Goal: Information Seeking & Learning: Understand process/instructions

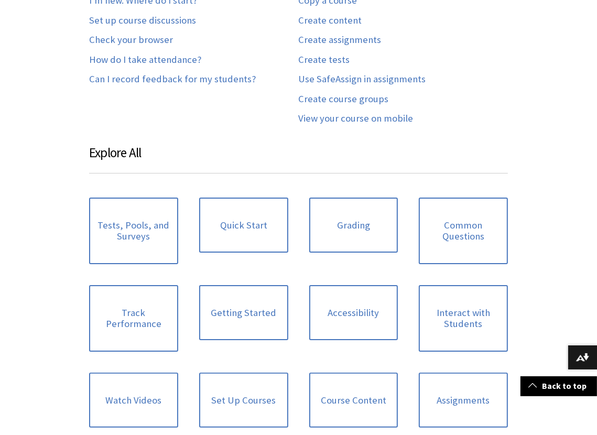
scroll to position [734, 0]
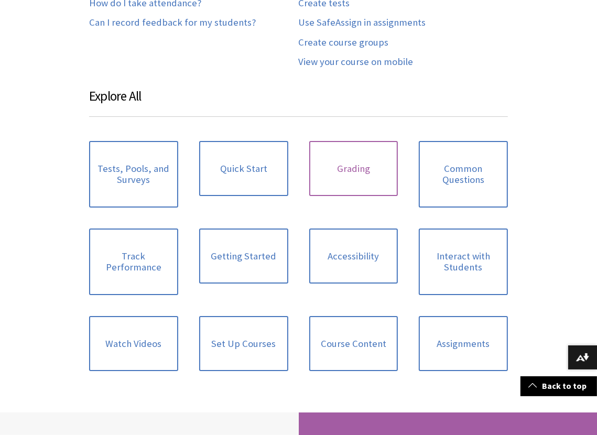
click at [365, 163] on link "Grading" at bounding box center [353, 169] width 89 height 56
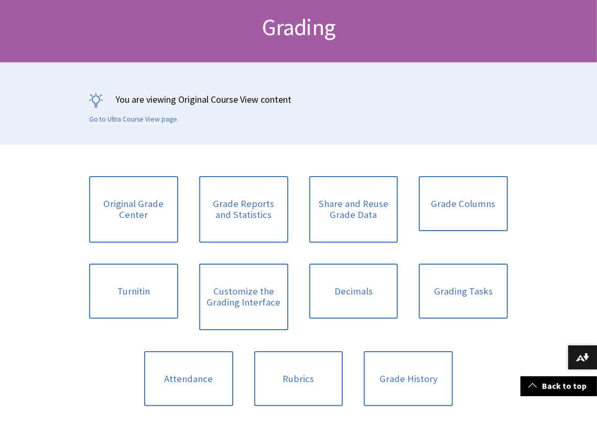
scroll to position [157, 0]
click at [141, 198] on link "Original Grade Center" at bounding box center [133, 209] width 89 height 67
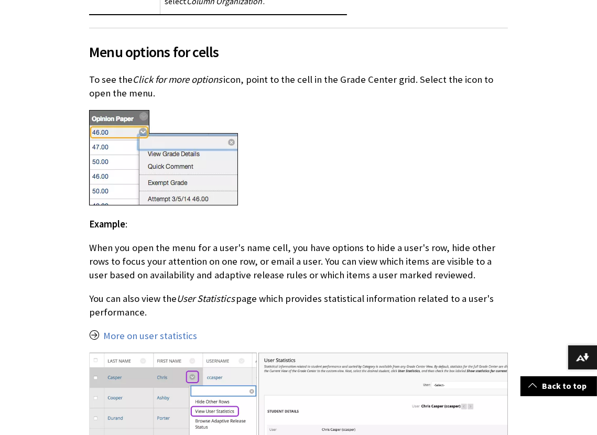
scroll to position [3092, 0]
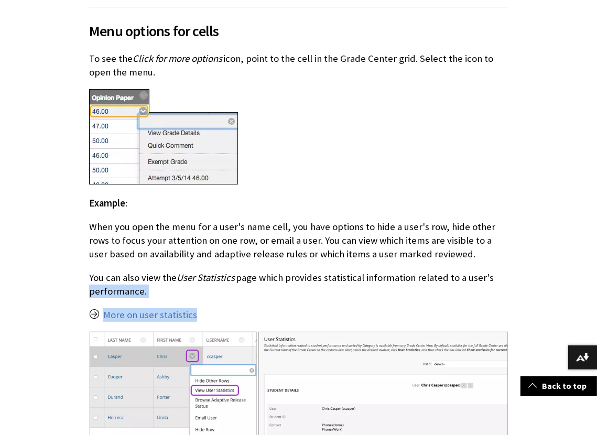
drag, startPoint x: 345, startPoint y: 228, endPoint x: 523, endPoint y: 212, distance: 178.4
drag, startPoint x: 523, startPoint y: 212, endPoint x: 500, endPoint y: 221, distance: 24.2
click at [500, 271] on p "You can also view the User Statistics page which provides statistical informati…" at bounding box center [298, 284] width 419 height 27
